Goal: Task Accomplishment & Management: Use online tool/utility

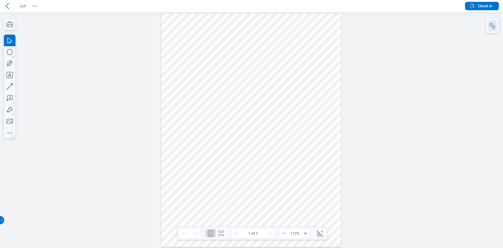
click at [493, 28] on icon "button" at bounding box center [493, 26] width 6 height 6
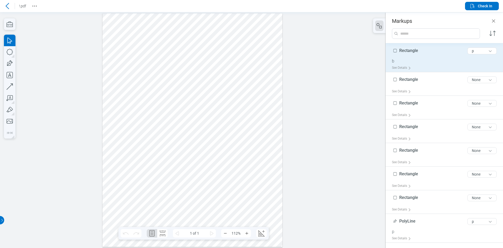
click at [428, 57] on div "Rectangle 9 of 300 characters p" at bounding box center [446, 51] width 109 height 13
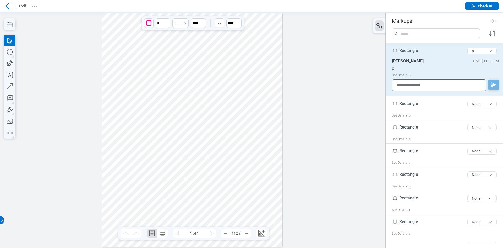
click at [434, 87] on textarea at bounding box center [439, 85] width 94 height 12
type textarea "*"
type textarea "**********"
click at [494, 84] on button "button" at bounding box center [494, 84] width 10 height 10
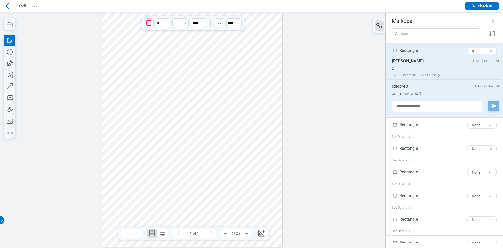
click at [440, 100] on div "cxicore3 [DATE] 2:14 PM comment web 1" at bounding box center [446, 89] width 109 height 21
click at [440, 105] on textarea at bounding box center [437, 106] width 90 height 12
paste textarea "**********"
type textarea "**********"
click at [498, 106] on div "**********" at bounding box center [444, 80] width 117 height 74
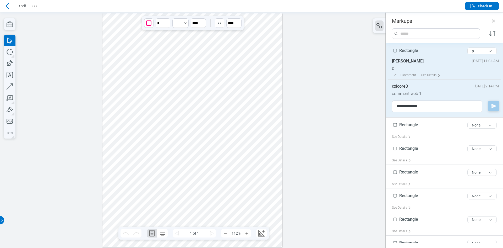
click at [494, 107] on button "button" at bounding box center [494, 106] width 10 height 10
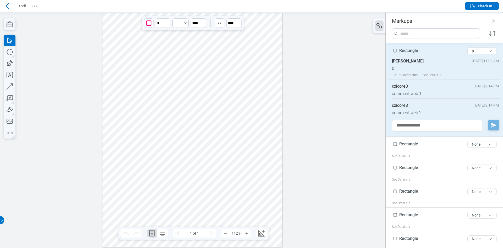
drag, startPoint x: 396, startPoint y: 84, endPoint x: 392, endPoint y: 83, distance: 3.7
click at [395, 84] on div "cxicore3" at bounding box center [400, 86] width 16 height 5
click at [377, 79] on div at bounding box center [193, 130] width 386 height 236
click at [476, 8] on span "Check In" at bounding box center [481, 6] width 23 height 6
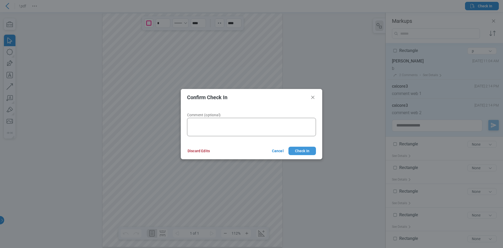
click at [315, 150] on button "Check In" at bounding box center [303, 151] width 28 height 8
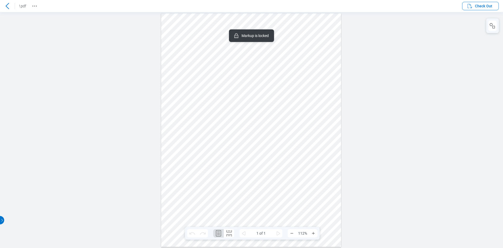
click at [273, 148] on div at bounding box center [251, 129] width 180 height 233
click at [181, 151] on div at bounding box center [251, 129] width 180 height 233
click at [262, 29] on div at bounding box center [251, 129] width 180 height 233
click at [491, 28] on icon "button" at bounding box center [493, 26] width 6 height 6
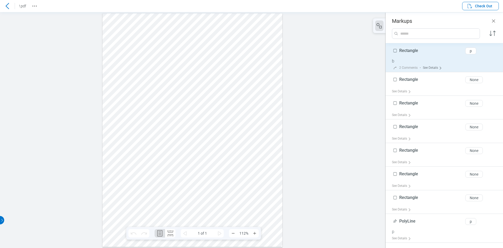
click at [425, 67] on div "See Details" at bounding box center [433, 68] width 21 height 8
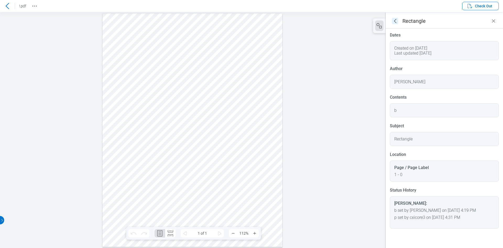
click at [393, 20] on icon "goBack" at bounding box center [395, 21] width 6 height 6
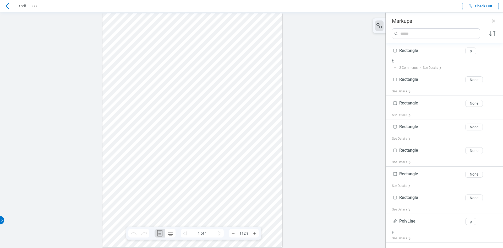
click at [245, 82] on div at bounding box center [192, 129] width 180 height 233
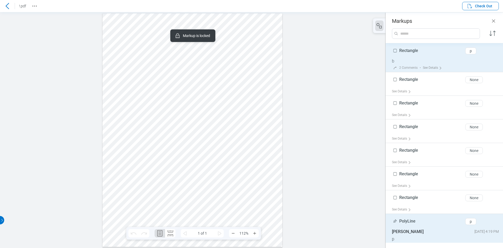
click at [419, 53] on div "Rectangle 9 of 300 characters p" at bounding box center [446, 51] width 109 height 13
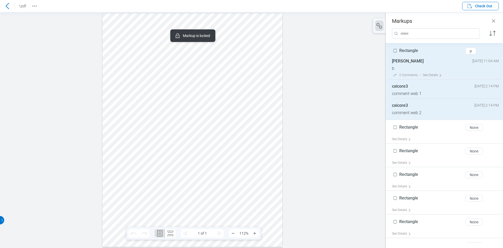
click at [385, 52] on div at bounding box center [193, 130] width 386 height 236
click at [427, 62] on div "[PERSON_NAME] [DATE] 11:04 AM" at bounding box center [445, 61] width 107 height 7
click at [333, 63] on div at bounding box center [193, 130] width 386 height 236
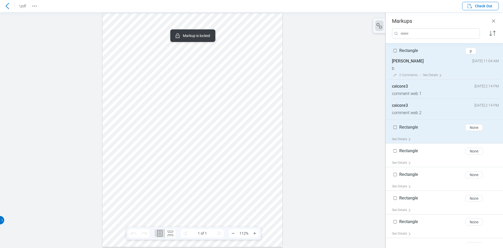
click at [423, 129] on div "Rectangle 9 of 300 characters None" at bounding box center [446, 128] width 109 height 13
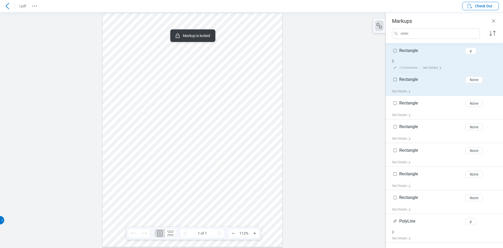
click at [420, 60] on div "b" at bounding box center [446, 60] width 109 height 5
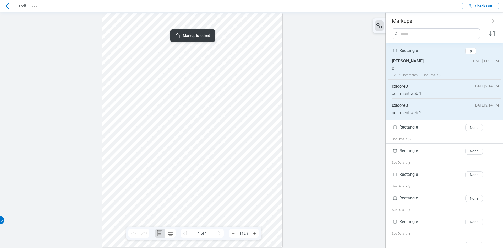
click at [395, 70] on div "b" at bounding box center [445, 68] width 107 height 5
click at [434, 72] on div "See Details" at bounding box center [433, 75] width 21 height 8
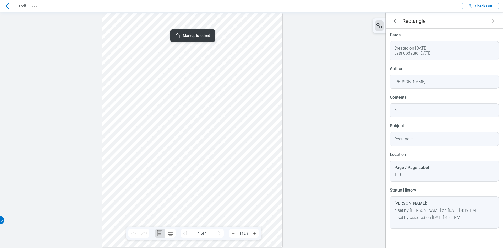
click at [393, 17] on header "Rectangle" at bounding box center [444, 21] width 117 height 16
click at [395, 19] on icon "goBack" at bounding box center [395, 21] width 6 height 6
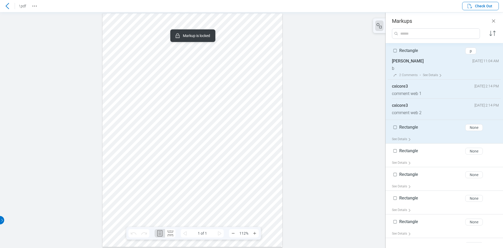
click at [420, 131] on div "Rectangle 9 of 300 characters None" at bounding box center [446, 128] width 109 height 13
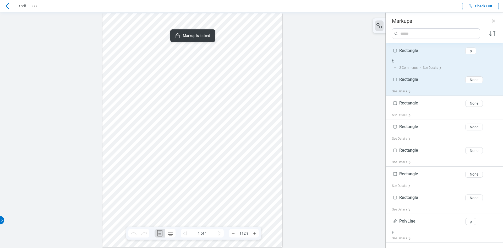
click at [421, 63] on div "b" at bounding box center [446, 60] width 109 height 5
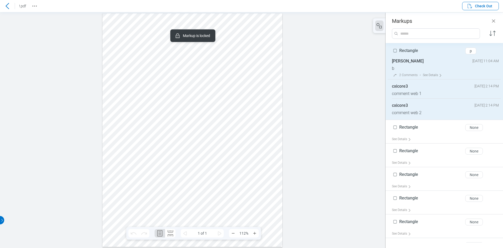
click at [434, 58] on div "Rectangle 9 of 300 characters p" at bounding box center [446, 51] width 109 height 13
click at [413, 108] on div "cxicore3 [DATE] 2:14 PM" at bounding box center [445, 106] width 107 height 7
click at [482, 6] on span "Check Out" at bounding box center [483, 5] width 17 height 5
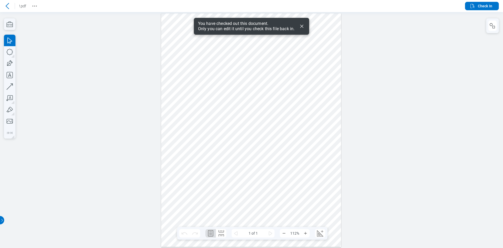
click at [488, 31] on div at bounding box center [493, 25] width 13 height 15
click at [490, 27] on icon "button" at bounding box center [493, 26] width 6 height 6
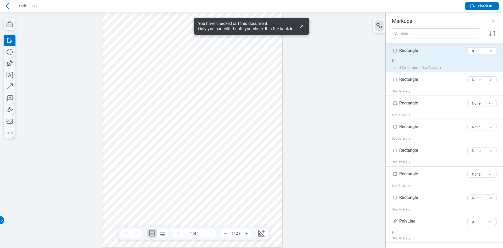
click at [418, 59] on div "b" at bounding box center [446, 60] width 109 height 5
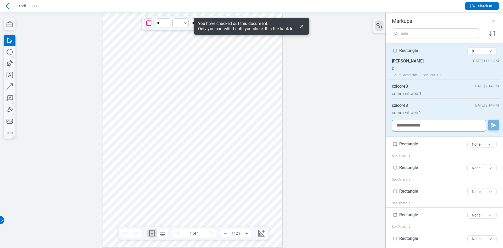
click at [425, 121] on textarea at bounding box center [439, 126] width 94 height 12
paste textarea "**********"
type textarea "**********"
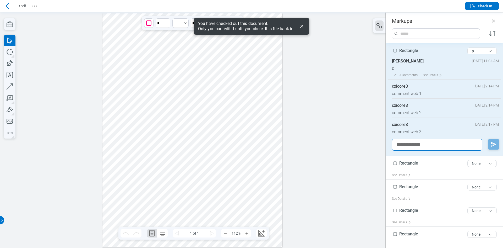
paste textarea "**********"
type textarea "**********"
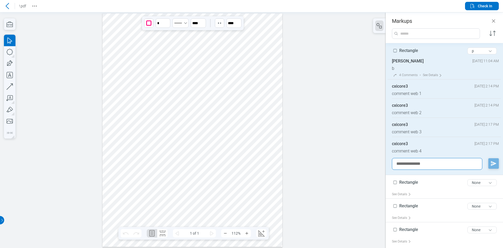
paste textarea "**********"
type textarea "**********"
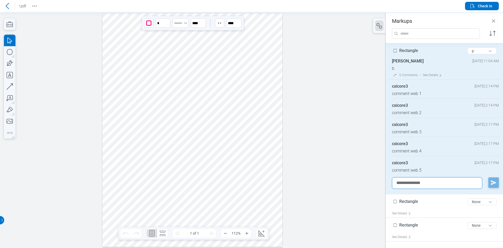
paste textarea "**********"
type textarea "**********"
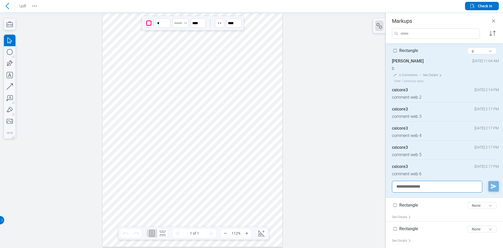
paste textarea "**********"
type textarea "**********"
click at [246, 78] on div at bounding box center [192, 129] width 180 height 233
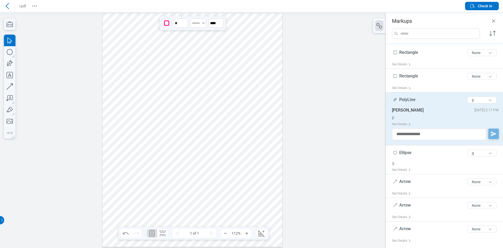
scroll to position [129, 0]
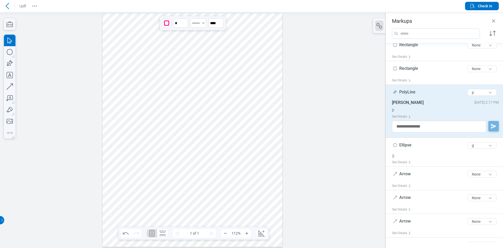
click at [412, 91] on span "PolyLine" at bounding box center [408, 91] width 16 height 5
click at [402, 94] on span "PolyLine" at bounding box center [408, 91] width 16 height 5
click at [477, 94] on button "p" at bounding box center [482, 92] width 29 height 7
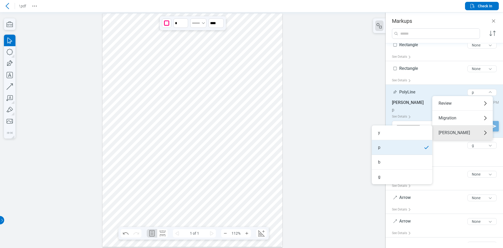
click at [404, 141] on li "p" at bounding box center [402, 147] width 61 height 15
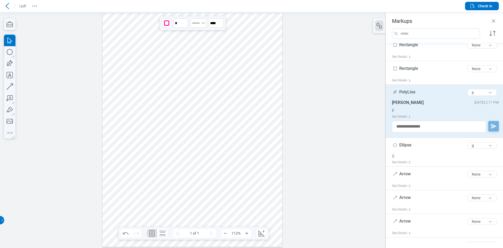
click at [343, 133] on div at bounding box center [193, 130] width 386 height 236
click at [481, 96] on div "p" at bounding box center [483, 92] width 34 height 11
click at [466, 100] on div "Review" at bounding box center [463, 103] width 61 height 15
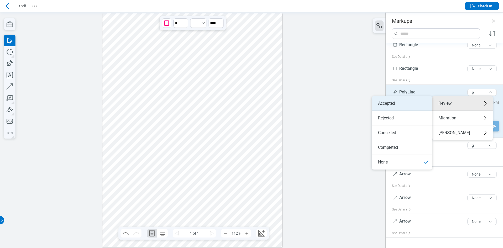
click at [396, 102] on li "Accepted" at bounding box center [402, 103] width 61 height 15
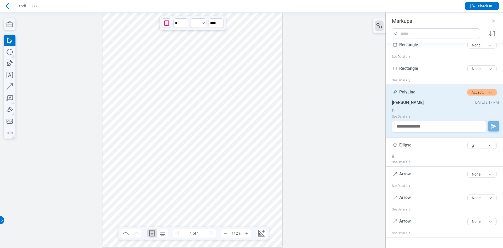
click at [325, 101] on div at bounding box center [193, 130] width 386 height 236
click at [426, 94] on div "PolyLine 8 of 300 characters Accepted" at bounding box center [446, 93] width 109 height 13
click at [407, 92] on span "PolyLine" at bounding box center [408, 91] width 16 height 5
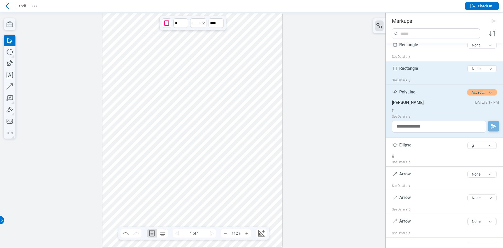
click at [425, 75] on div "Rectangle 9 of 300 characters None" at bounding box center [446, 69] width 109 height 13
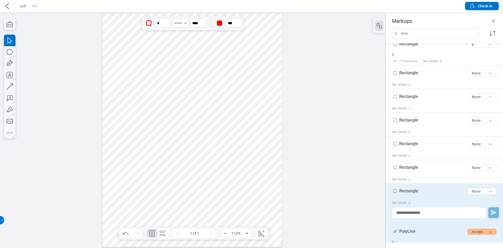
scroll to position [0, 0]
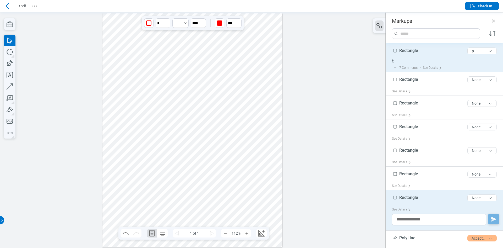
click at [413, 62] on div "b" at bounding box center [446, 60] width 109 height 5
type input "****"
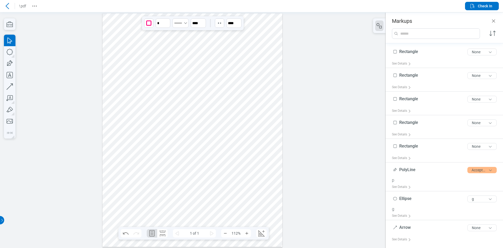
scroll to position [183, 0]
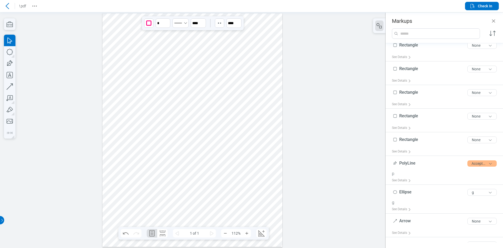
click at [340, 104] on div at bounding box center [193, 130] width 386 height 236
click at [480, 3] on span "Check In" at bounding box center [481, 6] width 23 height 6
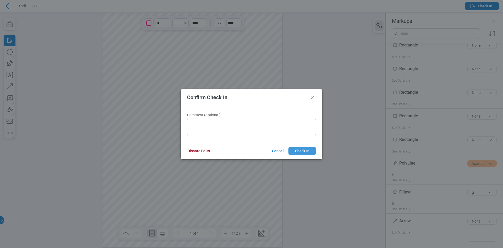
click at [307, 150] on button "Check In" at bounding box center [303, 151] width 28 height 8
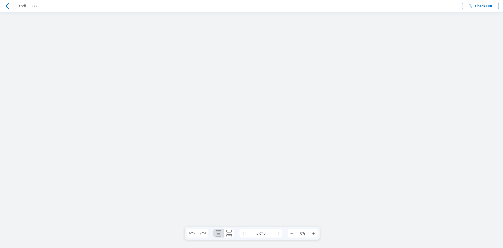
scroll to position [0, 0]
click at [11, 3] on div at bounding box center [7, 6] width 8 height 8
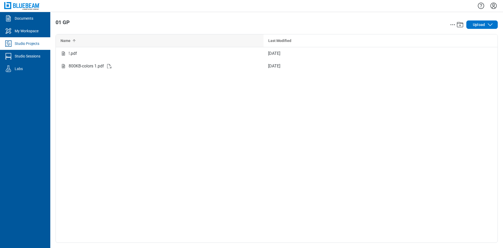
click at [91, 46] on div "Name 1" at bounding box center [160, 40] width 198 height 13
click at [87, 42] on div "Name 1" at bounding box center [160, 40] width 198 height 13
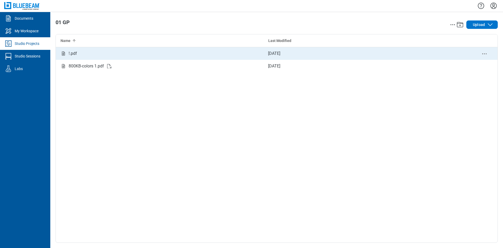
click at [91, 55] on div "!.pdf" at bounding box center [160, 53] width 208 height 13
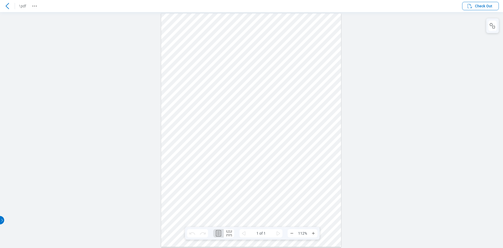
click at [297, 145] on div at bounding box center [251, 129] width 180 height 233
click at [372, 106] on div at bounding box center [251, 130] width 503 height 236
